Goal: Information Seeking & Learning: Learn about a topic

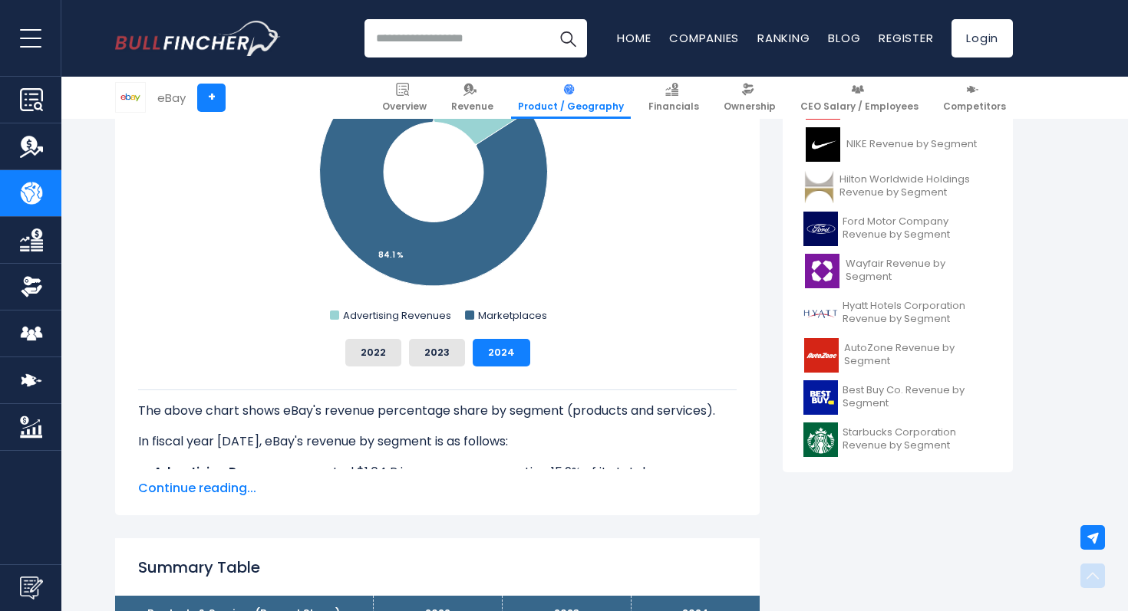
scroll to position [577, 0]
